Goal: Register for event/course

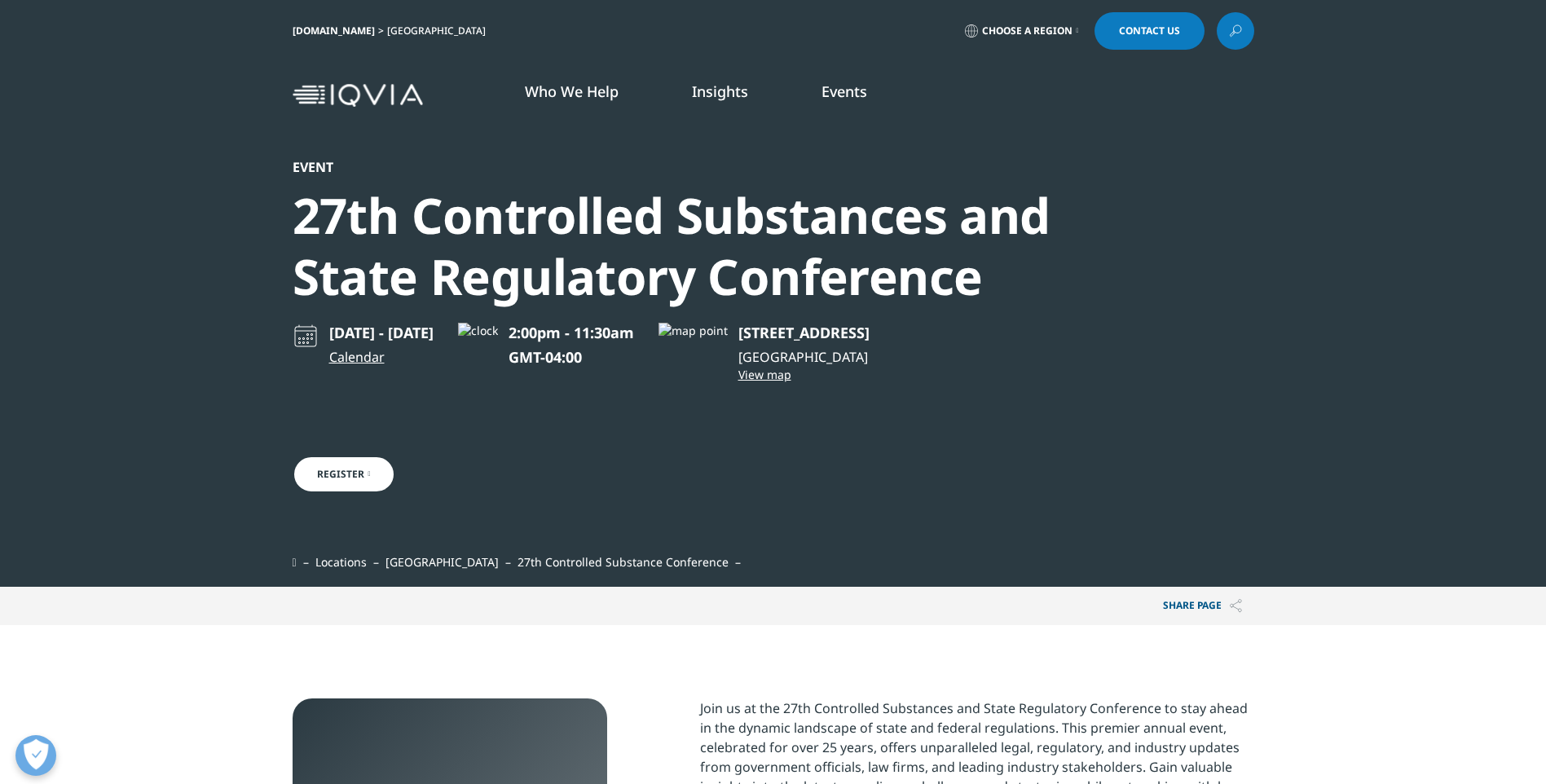
click at [310, 93] on img at bounding box center [357, 96] width 130 height 23
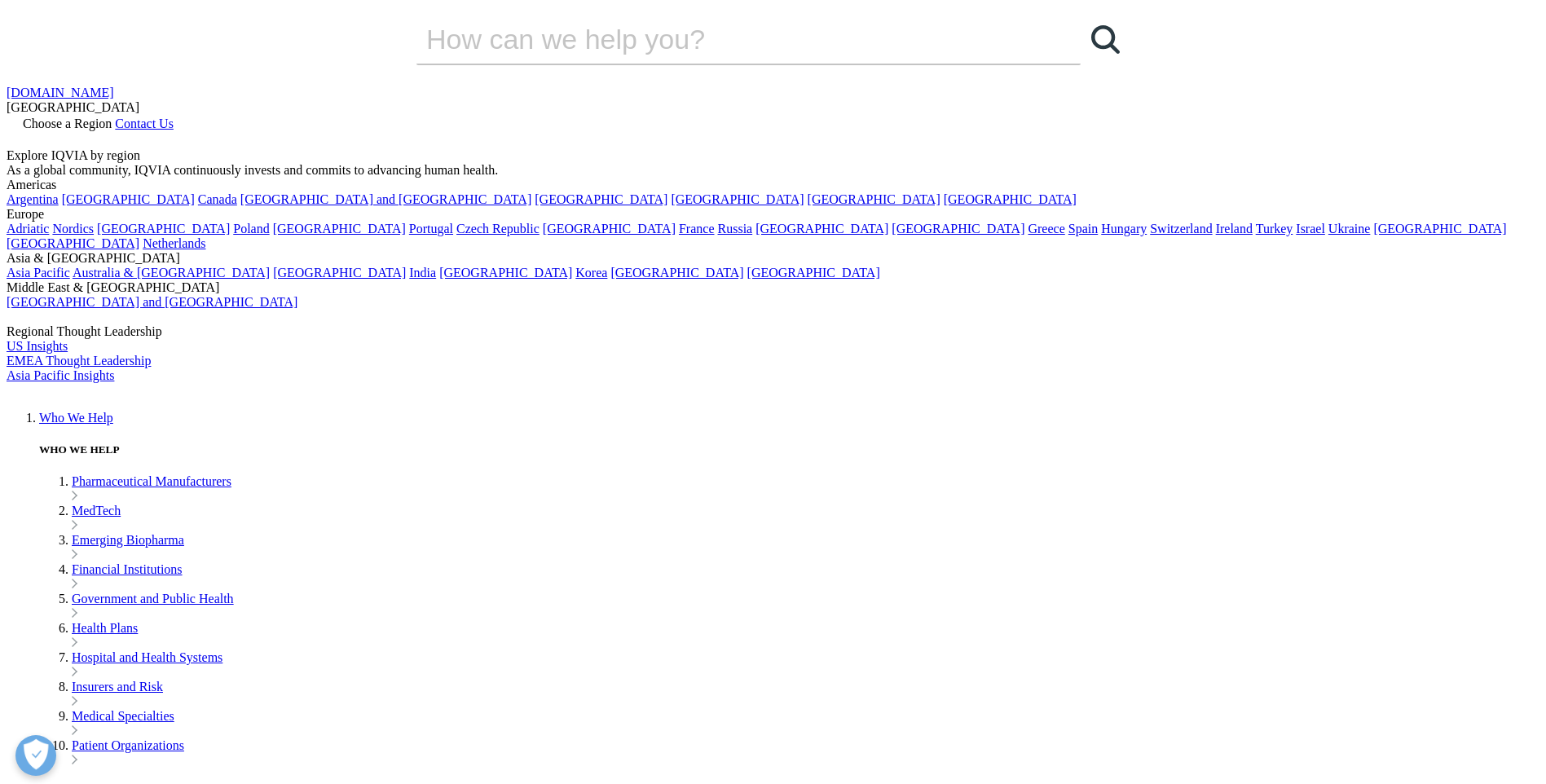
click at [115, 116] on icon at bounding box center [115, 123] width 0 height 13
click at [701, 85] on div "IQVIA.COM United States Choose a Region Contact Us" at bounding box center [773, 116] width 1533 height 63
click at [1186, 131] on div at bounding box center [773, 131] width 1533 height 0
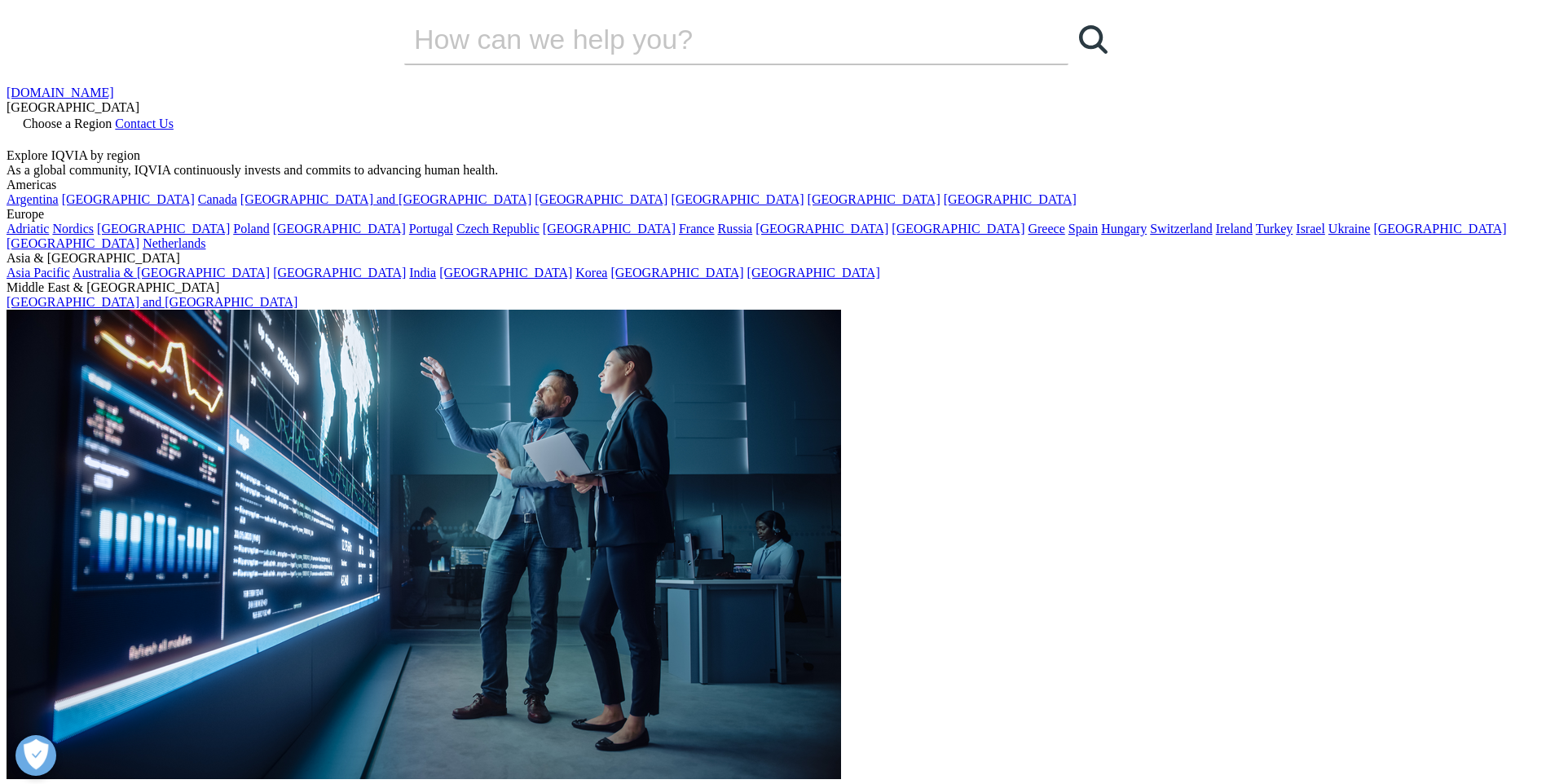
click at [114, 85] on link "[DOMAIN_NAME]" at bounding box center [60, 91] width 108 height 13
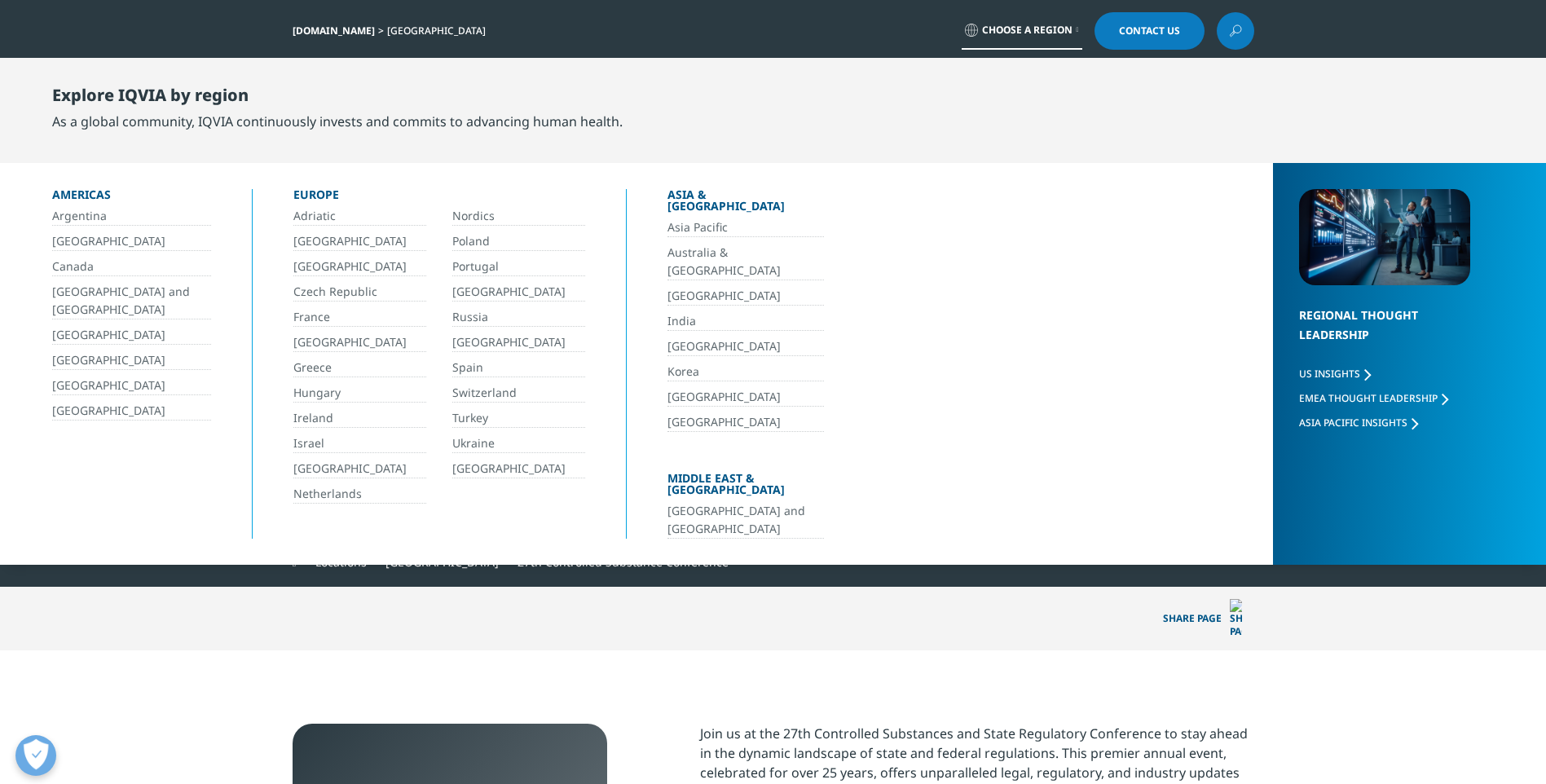
click at [108, 415] on link "[GEOGRAPHIC_DATA]" at bounding box center [131, 410] width 159 height 19
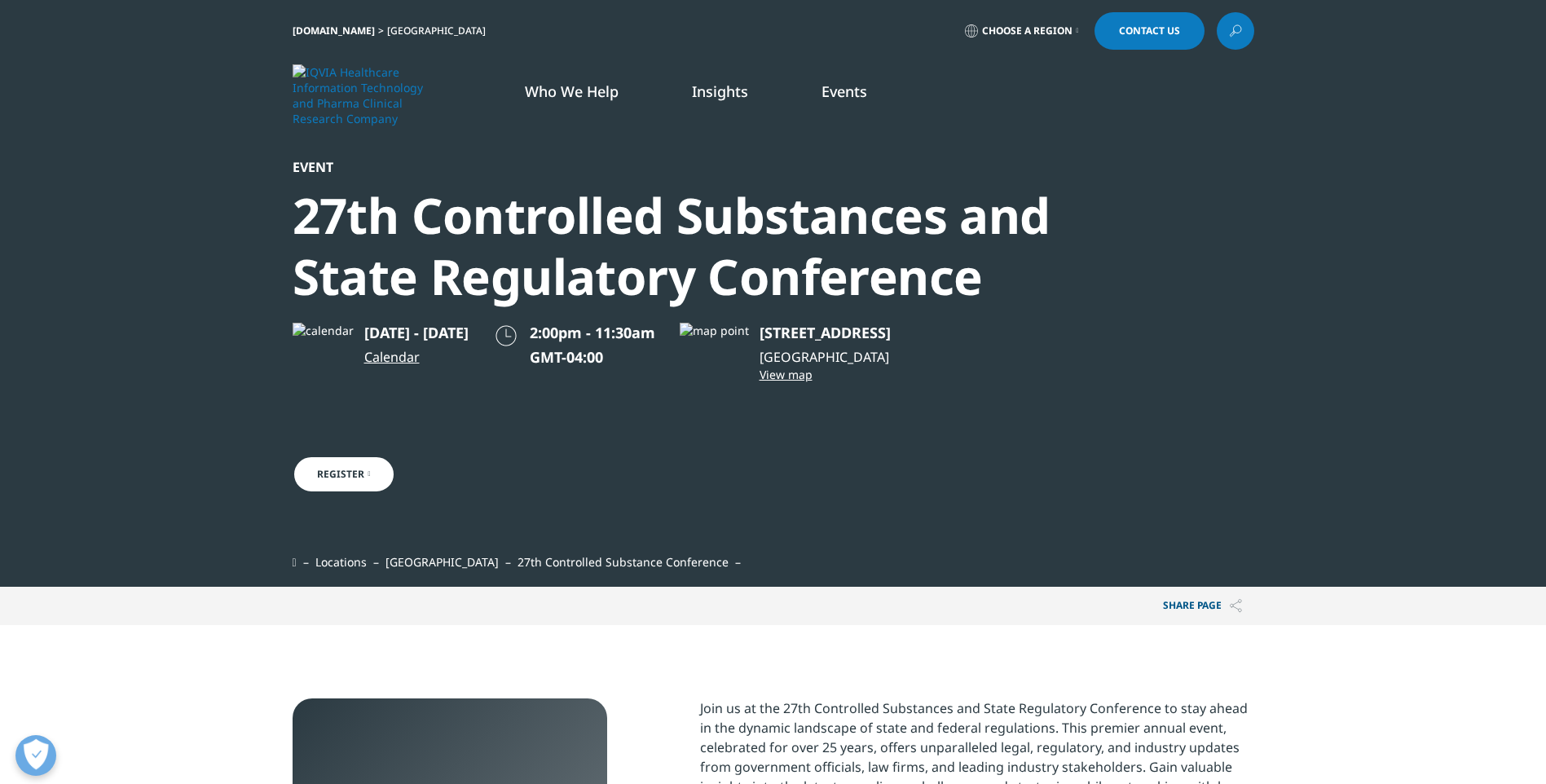
scroll to position [530, 962]
click at [336, 480] on link "Register" at bounding box center [343, 474] width 103 height 38
